Goal: Transaction & Acquisition: Purchase product/service

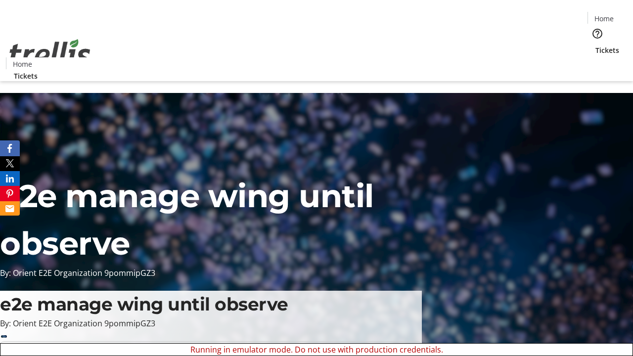
click at [605, 15] on span "Sign Up" at bounding box center [609, 14] width 29 height 12
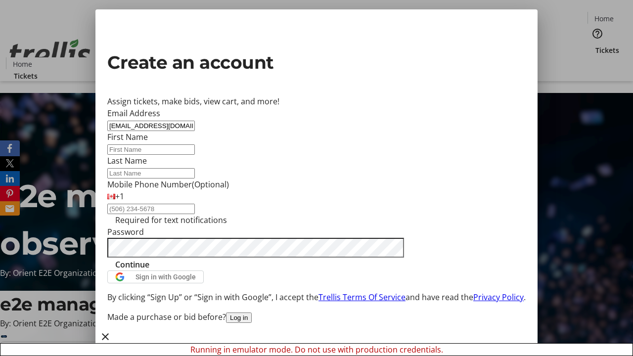
type input "[EMAIL_ADDRESS][DOMAIN_NAME]"
type input "Dahlia"
type input "[PERSON_NAME]"
click at [149, 271] on span "Continue" at bounding box center [132, 265] width 34 height 12
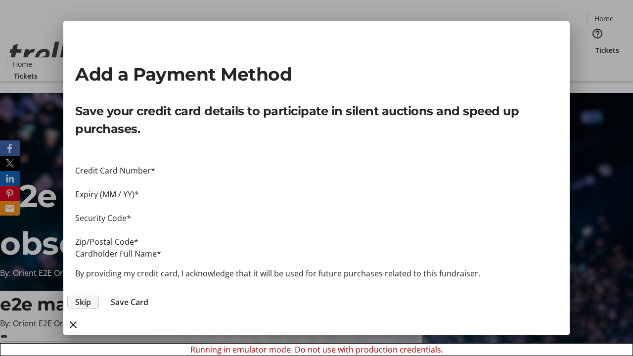
click at [91, 296] on span "Skip" at bounding box center [83, 302] width 16 height 12
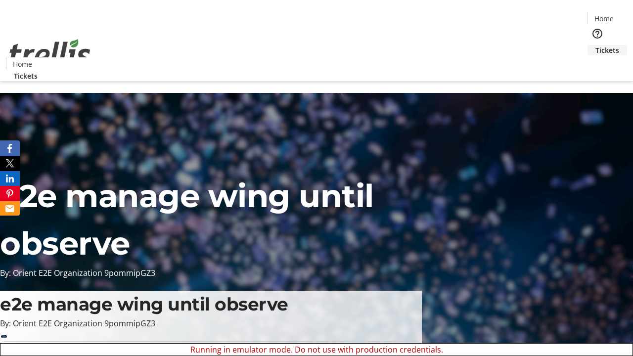
click at [596, 45] on span "Tickets" at bounding box center [608, 50] width 24 height 10
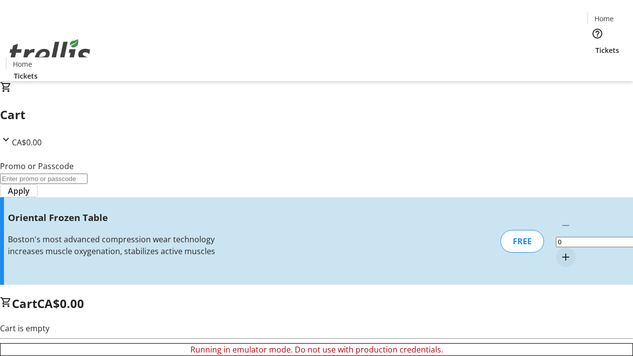
click at [560, 251] on mat-icon "Increment by one" at bounding box center [566, 257] width 12 height 12
type input "1"
